Goal: Task Accomplishment & Management: Manage account settings

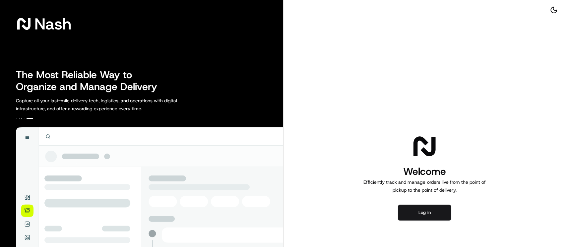
click at [537, 72] on div "Welcome Efficiently track and manage orders live from the point of pickup to th…" at bounding box center [424, 177] width 283 height 354
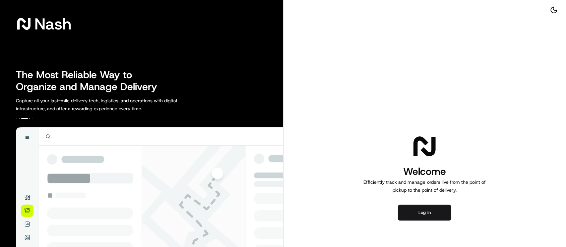
click at [527, 65] on div "Welcome Efficiently track and manage orders live from the point of pickup to th…" at bounding box center [424, 177] width 283 height 354
click at [241, 93] on div "The Most Reliable Way to Organize and Manage Delivery Capture all your last-mil…" at bounding box center [149, 91] width 267 height 44
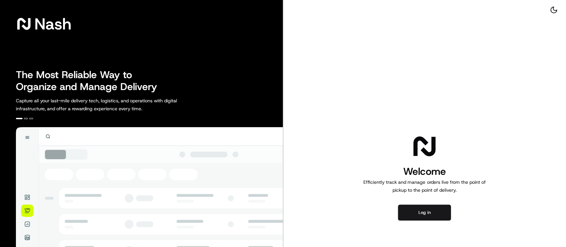
click at [440, 60] on div "Welcome Efficiently track and manage orders live from the point of pickup to th…" at bounding box center [424, 177] width 283 height 354
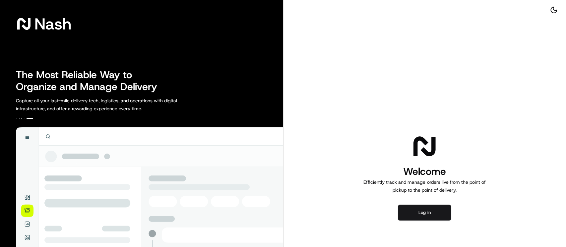
click at [422, 90] on div "Welcome Efficiently track and manage orders live from the point of pickup to th…" at bounding box center [424, 177] width 283 height 354
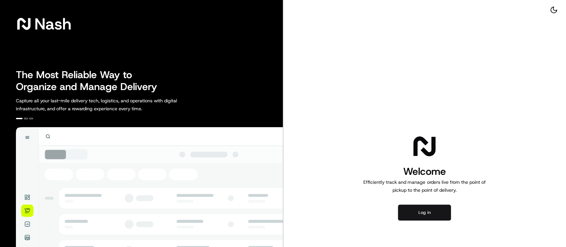
click at [420, 216] on button "Log in" at bounding box center [424, 213] width 53 height 16
